Goal: Task Accomplishment & Management: Use online tool/utility

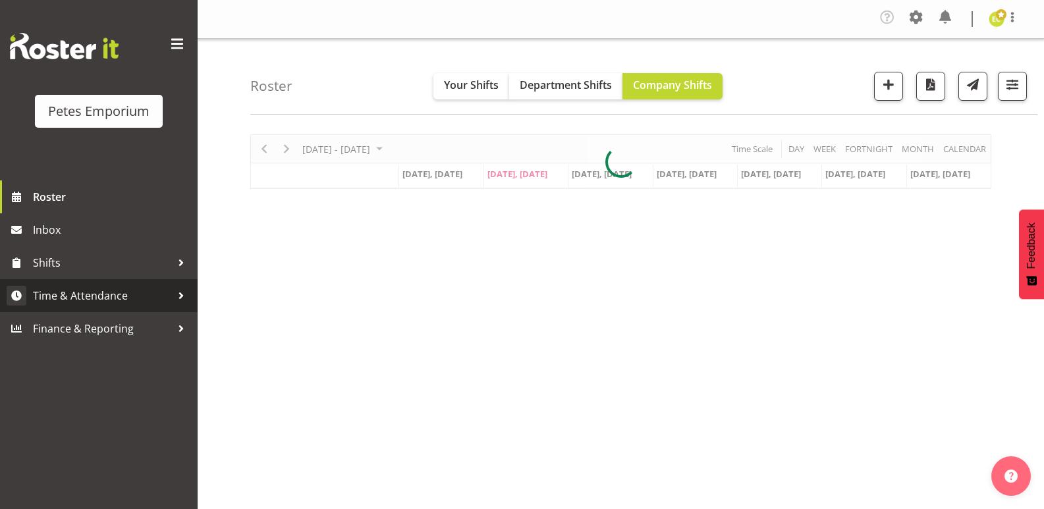
click at [140, 291] on span "Time & Attendance" at bounding box center [102, 296] width 138 height 20
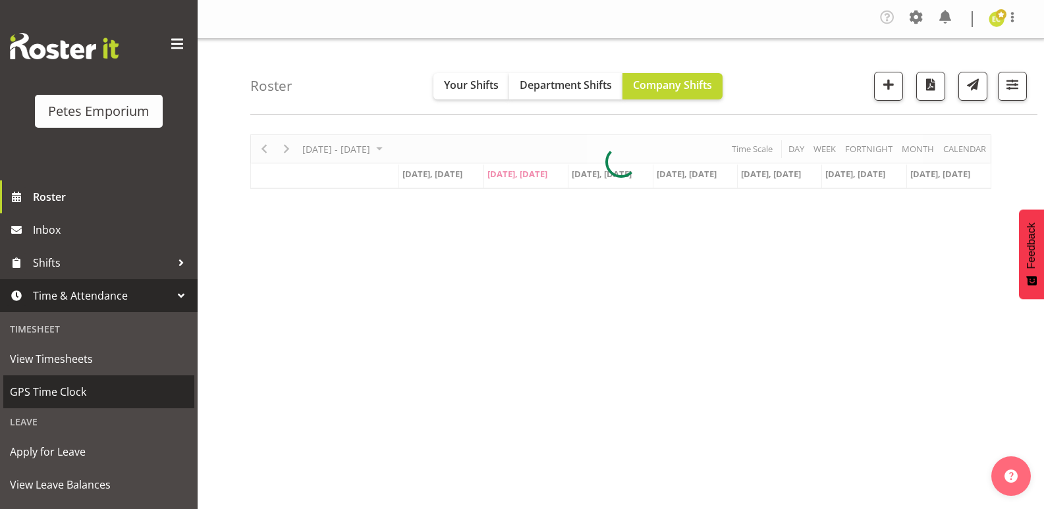
click at [82, 392] on span "GPS Time Clock" at bounding box center [99, 392] width 178 height 20
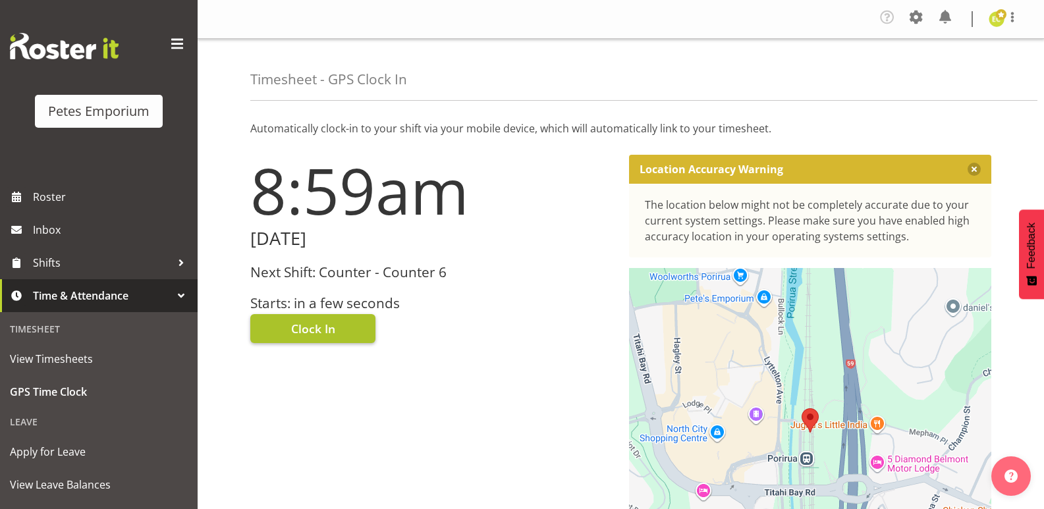
click at [307, 336] on span "Clock In" at bounding box center [313, 328] width 44 height 17
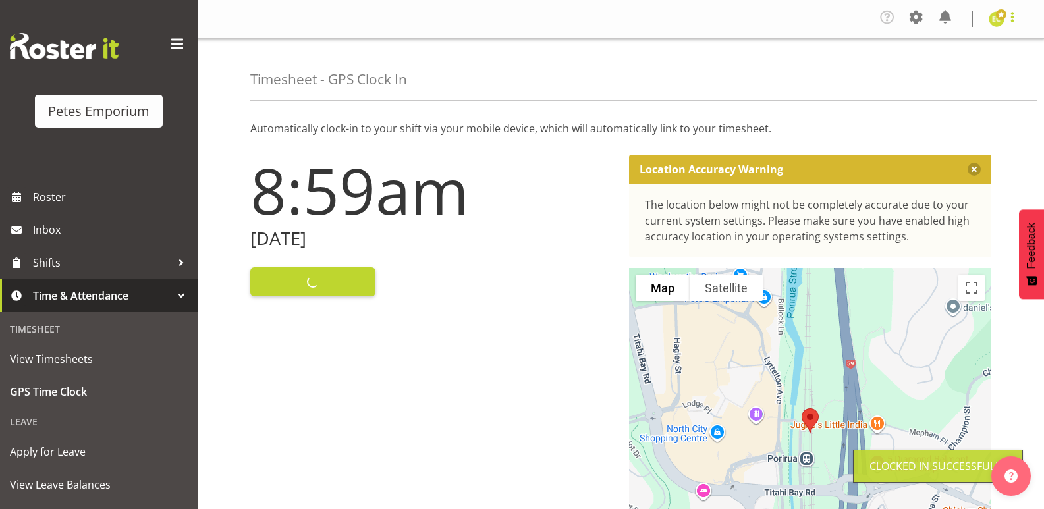
click at [1010, 22] on span at bounding box center [1013, 17] width 16 height 16
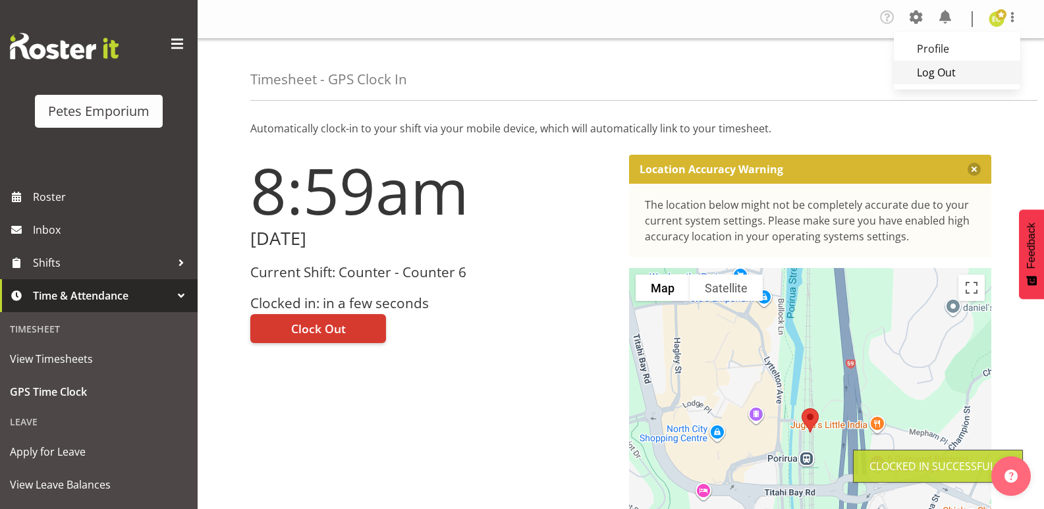
click at [945, 76] on link "Log Out" at bounding box center [957, 73] width 127 height 24
